Goal: Use online tool/utility: Utilize a website feature to perform a specific function

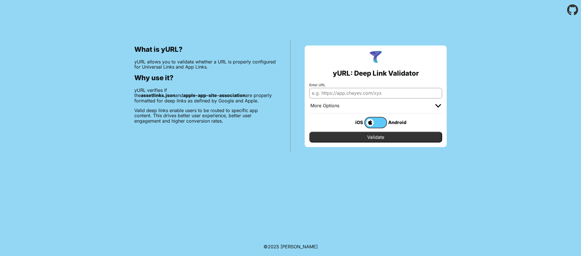
click at [367, 91] on input "Enter URL" at bounding box center [375, 93] width 133 height 10
click at [330, 93] on input "Enter URL" at bounding box center [375, 93] width 133 height 10
paste input "[URL][DOMAIN_NAME]"
drag, startPoint x: 404, startPoint y: 93, endPoint x: 581, endPoint y: 96, distance: 177.0
click at [440, 95] on input "[URL][DOMAIN_NAME]" at bounding box center [375, 93] width 133 height 10
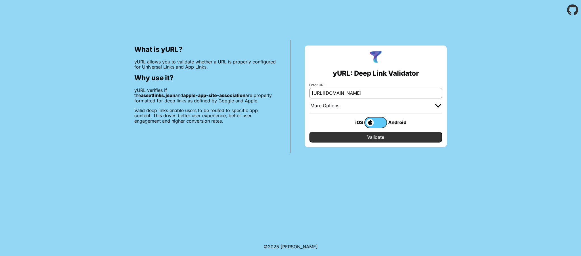
click at [428, 92] on input "https://expertvoice.slack.com/archives/C078MLP1UER/p1758041023025569?thread_ts=…" at bounding box center [375, 93] width 133 height 10
paste input "www.expertvoice.com/join?onb_groupCode=AA34F609448E0C24"
drag, startPoint x: 357, startPoint y: 92, endPoint x: 318, endPoint y: 93, distance: 39.2
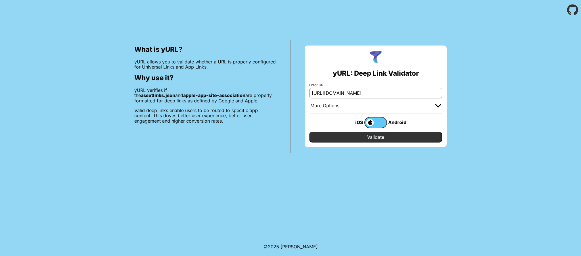
click at [296, 89] on div "yURL: Deep Link Validator Enter URL https://www.expertvoice.com/join?onb_groupC…" at bounding box center [376, 96] width 170 height 113
type input "[URL][DOMAIN_NAME]"
click at [376, 138] on input "Validate" at bounding box center [375, 137] width 133 height 11
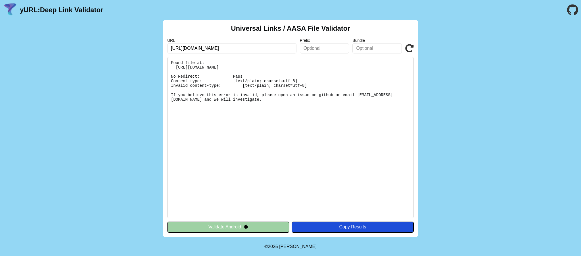
drag, startPoint x: 267, startPoint y: 49, endPoint x: 175, endPoint y: 52, distance: 92.7
click at [156, 49] on div "Universal Links / AASA File Validator URL https://www.expertvoice.com/join?onb_…" at bounding box center [290, 128] width 581 height 217
click at [230, 67] on pre "Found file at: https://www.expertvoice.com/.well-known/apple-app-site-associati…" at bounding box center [290, 137] width 247 height 161
click at [238, 50] on input "[URL][DOMAIN_NAME]" at bounding box center [231, 48] width 129 height 10
drag, startPoint x: 238, startPoint y: 50, endPoint x: 229, endPoint y: 49, distance: 8.2
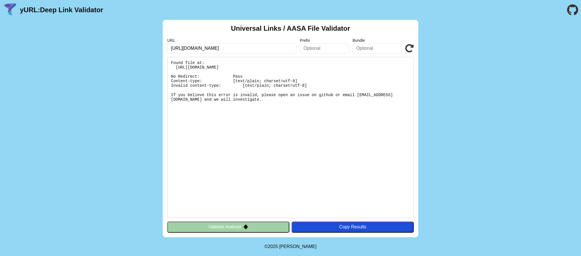
click at [230, 49] on input "[URL][DOMAIN_NAME]" at bounding box center [231, 48] width 129 height 10
click at [414, 49] on icon at bounding box center [409, 48] width 9 height 9
click at [254, 49] on input "https://www.expertvoice.com/?onb_groupCode=AA34F609448E0C24" at bounding box center [231, 48] width 129 height 10
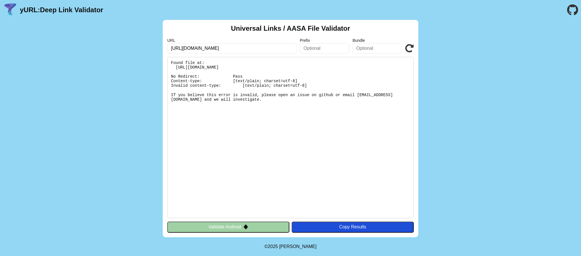
paste input "app-site-association.cdn-apple.com/a/v1/experticity.com"
type input "https://app-site-association.cdn-apple.com/a/v1/experticity.com"
click at [412, 49] on icon at bounding box center [409, 48] width 9 height 9
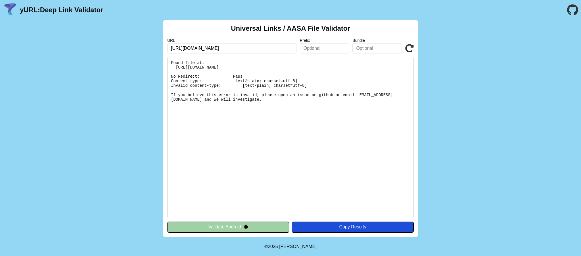
click at [238, 76] on pre "Found file at: https://www.expertvoice.com/.well-known/apple-app-site-associati…" at bounding box center [290, 137] width 247 height 161
drag, startPoint x: 195, startPoint y: 77, endPoint x: 199, endPoint y: 78, distance: 3.5
click at [199, 78] on pre "Found file at: https://www.expertvoice.com/.well-known/apple-app-site-associati…" at bounding box center [290, 137] width 247 height 161
click at [203, 76] on pre "Found file at: https://www.expertvoice.com/.well-known/apple-app-site-associati…" at bounding box center [290, 137] width 247 height 161
drag, startPoint x: 306, startPoint y: 80, endPoint x: 310, endPoint y: 79, distance: 3.8
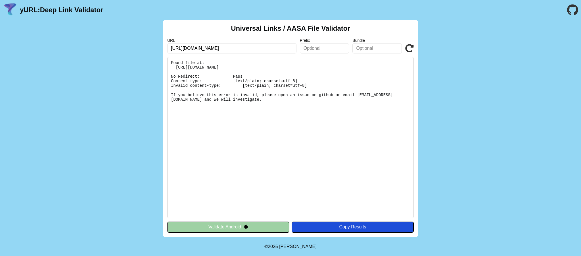
click at [307, 79] on pre "Found file at: https://www.expertvoice.com/.well-known/apple-app-site-associati…" at bounding box center [290, 137] width 247 height 161
click at [469, 37] on div "Universal Links / AASA File Validator URL https://www.expertvoice.com/?onb_grou…" at bounding box center [290, 128] width 581 height 217
click at [491, 18] on header "yURL: Deep Link Validator" at bounding box center [290, 10] width 581 height 20
drag, startPoint x: 254, startPoint y: 49, endPoint x: 163, endPoint y: 47, distance: 91.2
click at [163, 47] on div "Universal Links / AASA File Validator URL https://www.expertvoice.com/?onb_grou…" at bounding box center [291, 128] width 256 height 217
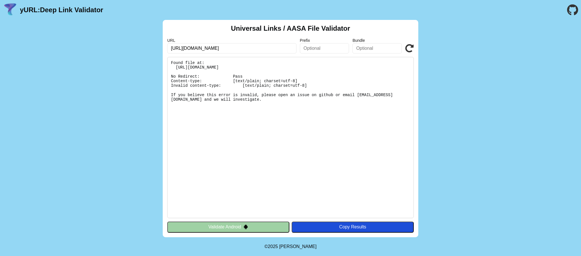
click at [203, 64] on pre "Found file at: https://www.expertvoice.com/.well-known/apple-app-site-associati…" at bounding box center [290, 137] width 247 height 161
click at [74, 9] on link "yURL: Deep Link Validator" at bounding box center [61, 10] width 83 height 8
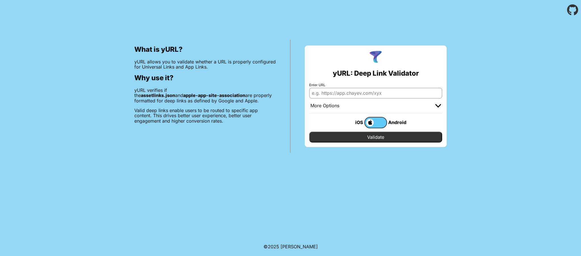
click at [332, 90] on input "Enter URL" at bounding box center [375, 93] width 133 height 10
paste input "https://www.expertvoice.com/join?onb_groupCode=AA34F609448E0C24"
type input "https://www.expertvoice.com/join?onb_groupCode=AA34F609448E0C24"
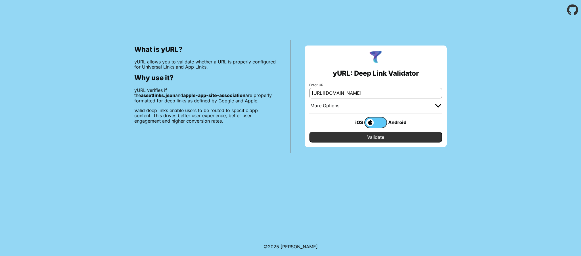
click at [440, 107] on img at bounding box center [439, 105] width 6 height 3
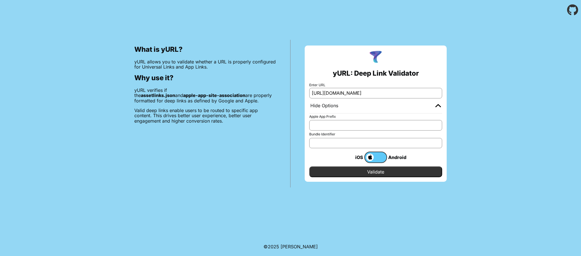
click at [441, 108] on div at bounding box center [439, 106] width 6 height 6
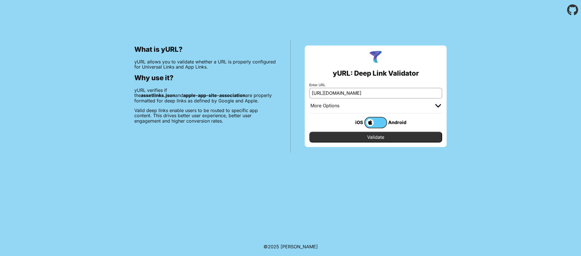
click at [368, 136] on input "Validate" at bounding box center [375, 137] width 133 height 11
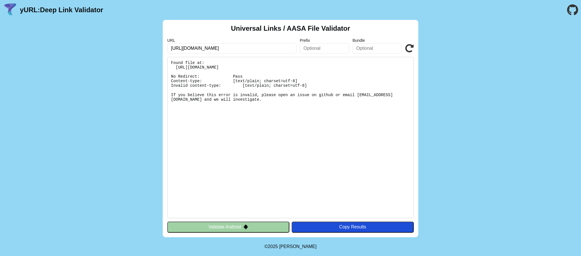
click at [257, 87] on pre "Found file at: https://www.expertvoice.com/.well-known/apple-app-site-associati…" at bounding box center [290, 137] width 247 height 161
click at [236, 48] on input "https://www.expertvoice.com/join?onb_groupCode=AA34F609448E0C24" at bounding box center [231, 48] width 129 height 10
click at [245, 86] on pre "Found file at: https://www.expertvoice.com/.well-known/apple-app-site-associati…" at bounding box center [290, 137] width 247 height 161
click at [189, 82] on pre "Found file at: https://www.expertvoice.com/.well-known/apple-app-site-associati…" at bounding box center [290, 137] width 247 height 161
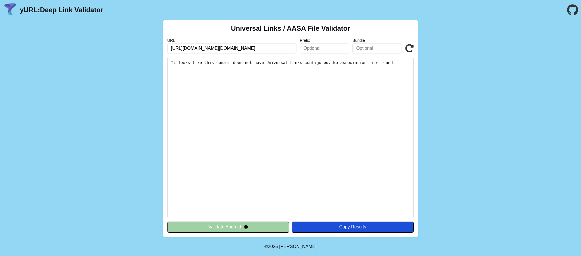
click at [220, 49] on input "[URL][DOMAIN_NAME][DOMAIN_NAME]" at bounding box center [231, 48] width 129 height 10
click at [289, 48] on input "[URL][DOMAIN_NAME][DOMAIN_NAME]" at bounding box center [231, 48] width 129 height 10
drag, startPoint x: 268, startPoint y: 48, endPoint x: 118, endPoint y: 53, distance: 150.4
click at [118, 53] on div "Universal Links / AASA File Validator URL https://app-site-association.cdn-appl…" at bounding box center [290, 128] width 581 height 217
drag, startPoint x: 260, startPoint y: 79, endPoint x: 298, endPoint y: 67, distance: 39.6
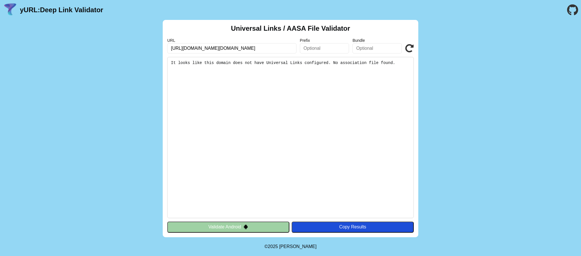
click at [261, 79] on pre "It looks like this domain does not have Universal Links configured. No associat…" at bounding box center [290, 137] width 247 height 161
drag, startPoint x: 470, startPoint y: 43, endPoint x: 475, endPoint y: 39, distance: 6.7
click at [470, 43] on div "Universal Links / AASA File Validator URL https://app-site-association.cdn-appl…" at bounding box center [290, 128] width 581 height 217
click at [230, 46] on input "https://app-site-association.cdn-apple.com/a/v1/experticity.com" at bounding box center [231, 48] width 129 height 10
click at [263, 47] on input "https://app-site-association.cdn-apple.com/a/v1/experticity.com" at bounding box center [231, 48] width 129 height 10
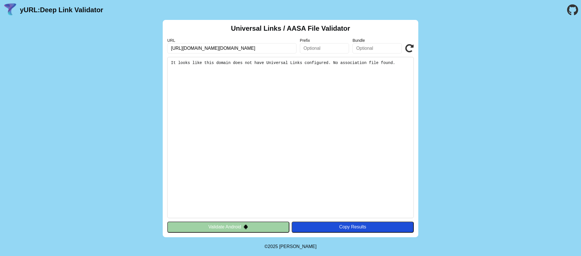
click at [263, 47] on input "https://app-site-association.cdn-apple.com/a/v1/experticity.com" at bounding box center [231, 48] width 129 height 10
paste input "www.expertvoice.com/"
click at [265, 50] on input "[URL][DOMAIN_NAME]" at bounding box center [231, 48] width 129 height 10
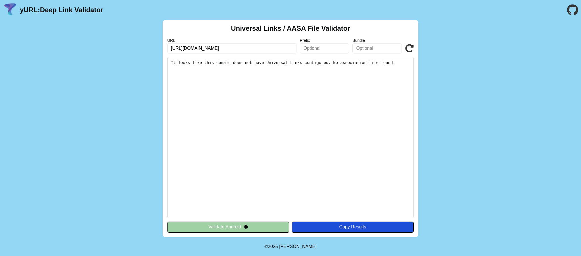
type input "[URL][DOMAIN_NAME]"
click at [414, 46] on div "Universal Links / AASA File Validator URL https://www.expertvoice.com/ Prefix B…" at bounding box center [291, 128] width 256 height 217
click at [411, 48] on icon at bounding box center [409, 48] width 9 height 9
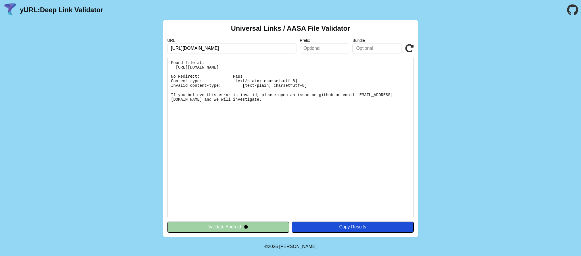
click at [205, 81] on pre "Found file at: https://www.expertvoice.com/.well-known/apple-app-site-associati…" at bounding box center [290, 137] width 247 height 161
click at [71, 12] on link "yURL: Deep Link Validator" at bounding box center [61, 10] width 83 height 8
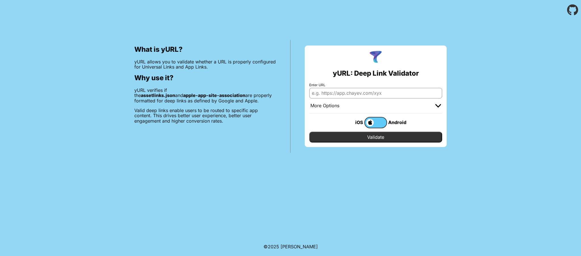
click at [164, 63] on p "yURL allows you to validate whether a URL is properly configured for Universal …" at bounding box center [205, 64] width 142 height 11
click at [575, 13] on icon "Go to the GitHub project" at bounding box center [572, 10] width 11 height 20
click at [438, 106] on img at bounding box center [439, 105] width 6 height 3
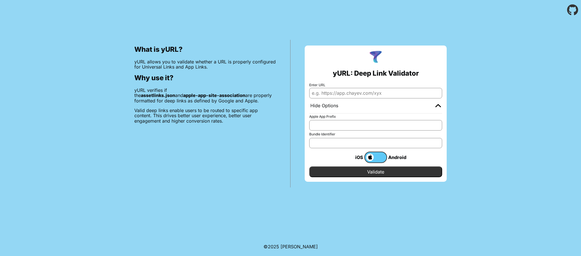
click at [438, 106] on img at bounding box center [439, 105] width 6 height 3
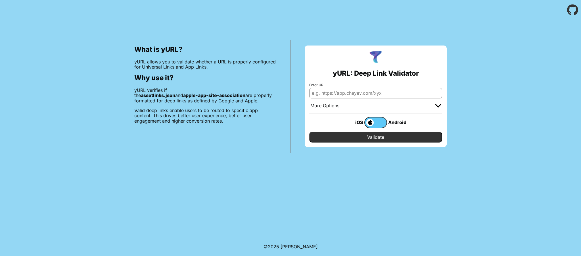
click at [145, 88] on p "yURL verifies if the assetlinks.json and apple-app-site-association are properl…" at bounding box center [205, 96] width 142 height 16
click at [376, 55] on img at bounding box center [375, 57] width 15 height 15
click at [353, 93] on input "Enter URL" at bounding box center [375, 93] width 133 height 10
type input "[URL][DOMAIN_NAME]"
click at [368, 138] on input "Validate" at bounding box center [375, 137] width 133 height 11
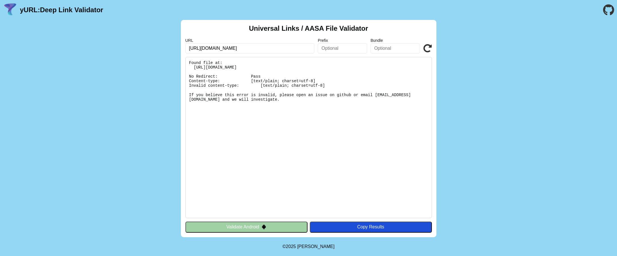
click at [262, 50] on input "[URL][DOMAIN_NAME]" at bounding box center [250, 48] width 129 height 10
click at [264, 48] on input "[URL][DOMAIN_NAME]" at bounding box center [250, 48] width 129 height 10
click at [361, 118] on pre "Found file at: [URL][DOMAIN_NAME] No Redirect: Pass Content-type: [text/plain; …" at bounding box center [309, 137] width 247 height 161
click at [581, 10] on icon "Go to the GitHub project" at bounding box center [608, 10] width 11 height 20
